Goal: Task Accomplishment & Management: Use online tool/utility

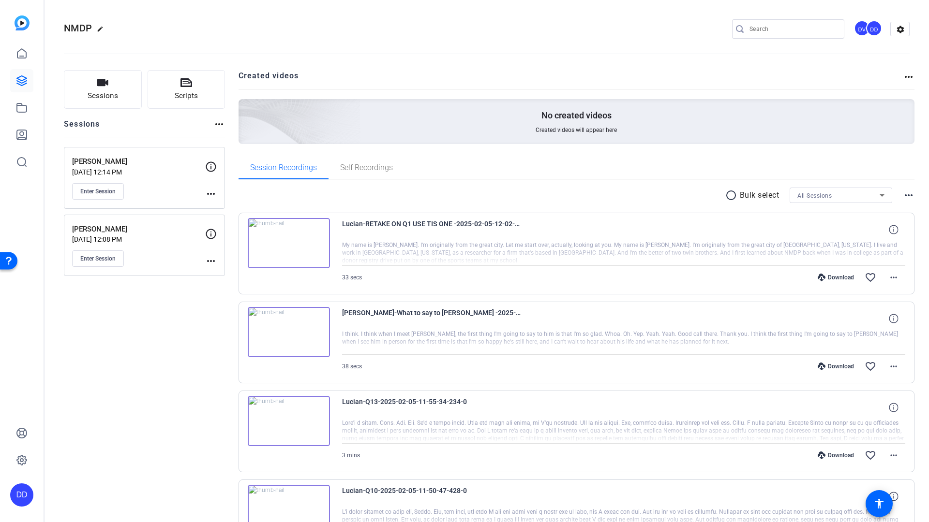
click at [761, 29] on input "Search" at bounding box center [792, 29] width 87 height 12
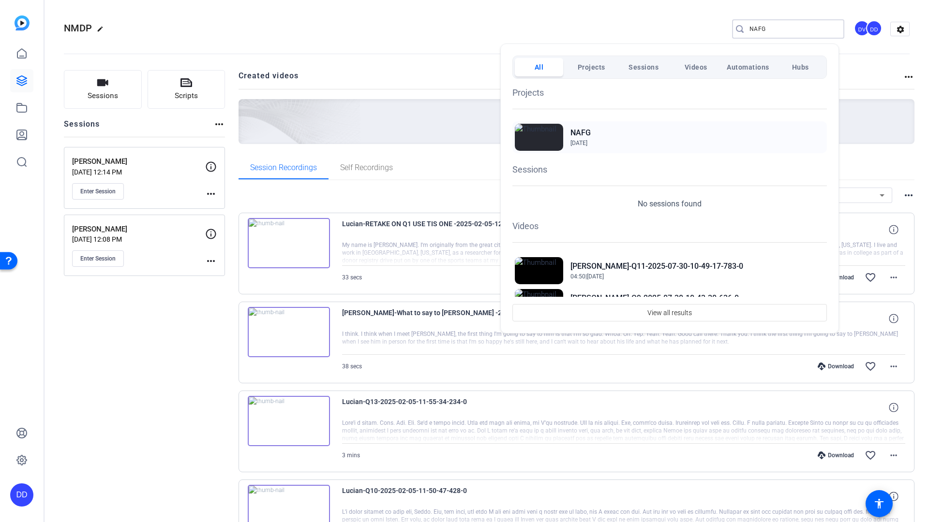
type input "NAFG"
click at [575, 134] on h2 "NAFG" at bounding box center [580, 133] width 20 height 12
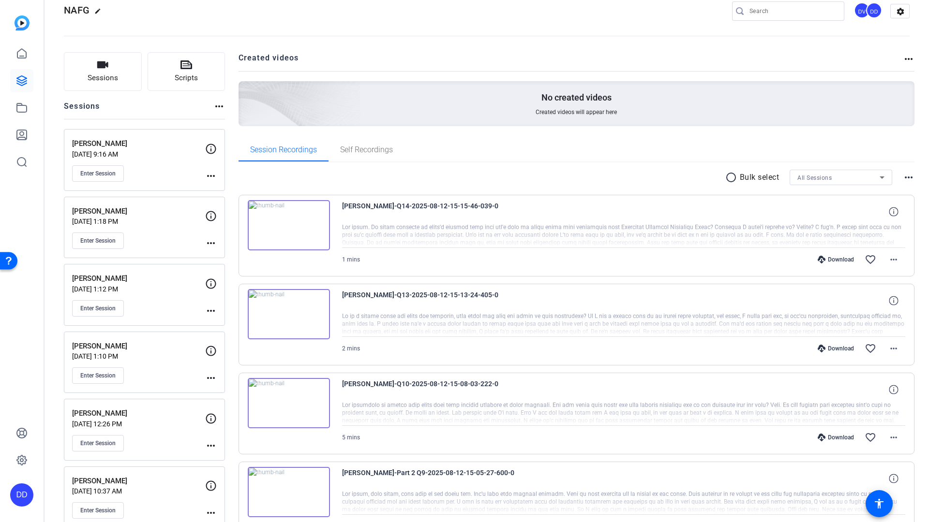
scroll to position [19, 0]
click at [104, 351] on p "Jul 31, 2025 @ 1:10 PM" at bounding box center [138, 355] width 133 height 8
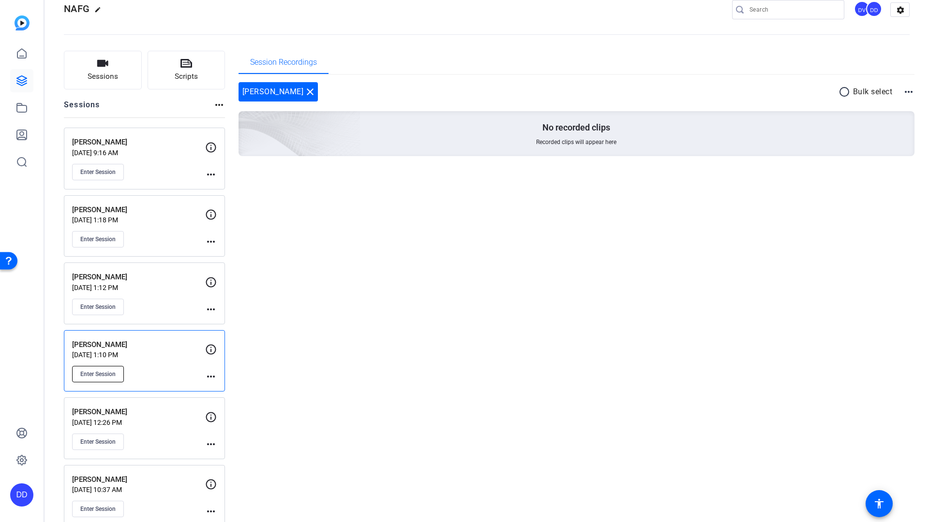
click at [97, 373] on span "Enter Session" at bounding box center [97, 375] width 35 height 8
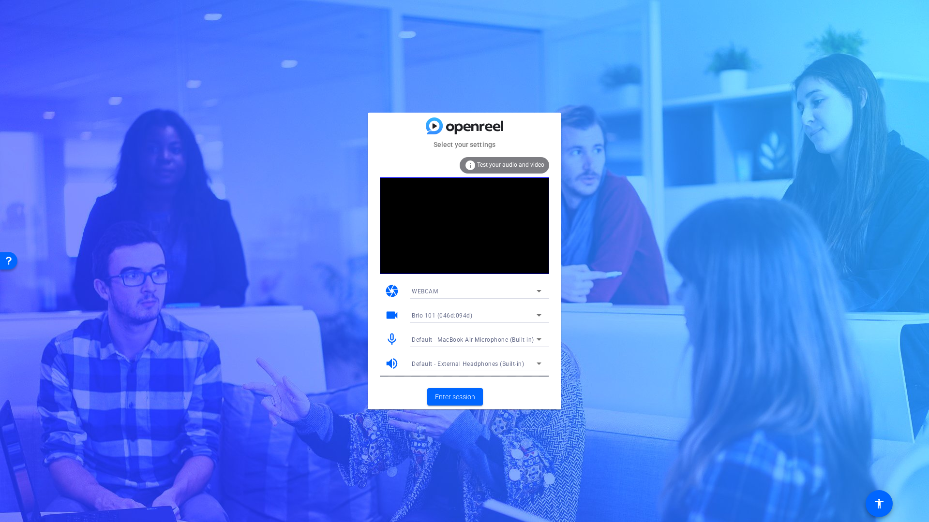
click at [495, 13] on div "Select your settings info Test your audio and video camera WEBCAM videocam Brio…" at bounding box center [464, 261] width 929 height 522
drag, startPoint x: 483, startPoint y: 106, endPoint x: 466, endPoint y: 145, distance: 41.6
click at [483, 106] on div "Select your settings info Test your audio and video camera WEBCAM videocam Brio…" at bounding box center [464, 261] width 929 height 522
click at [407, 134] on mat-card-title at bounding box center [465, 126] width 194 height 17
